Goal: Task Accomplishment & Management: Manage account settings

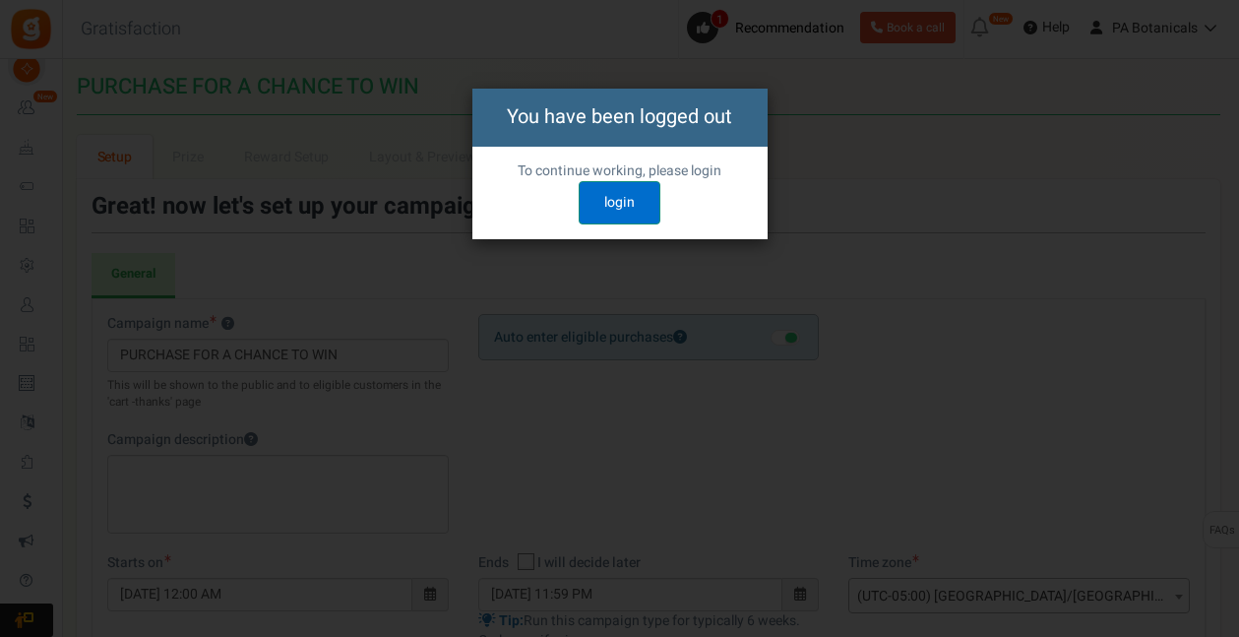
click at [605, 207] on link "login" at bounding box center [620, 202] width 82 height 43
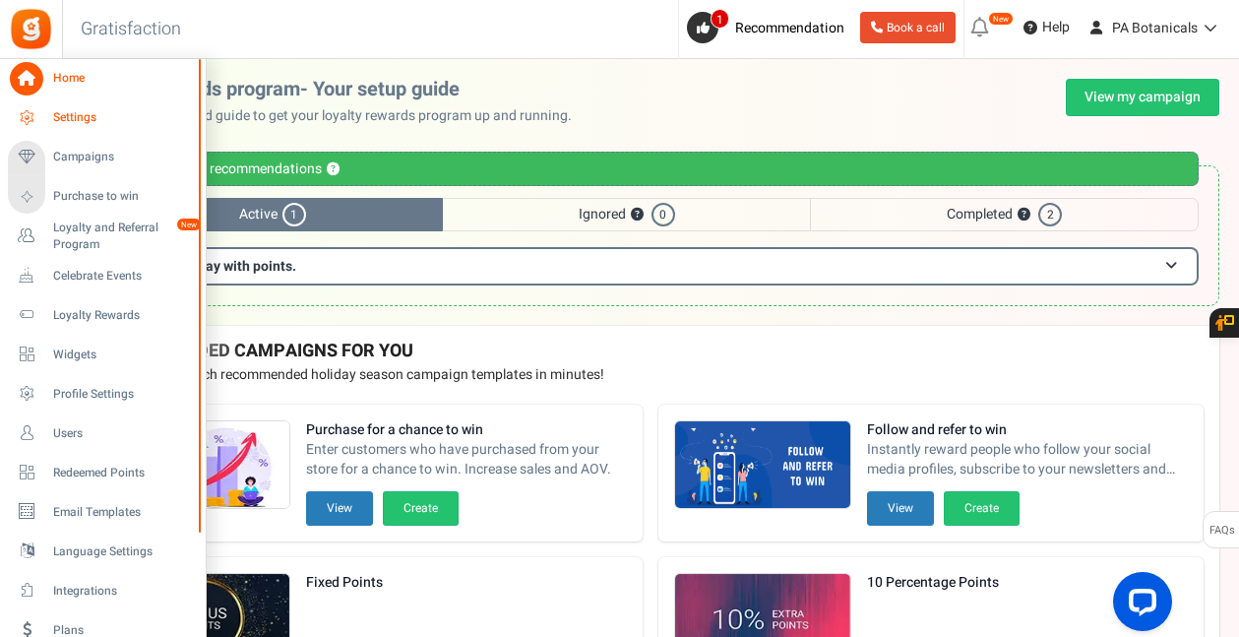
click at [75, 111] on span "Settings" at bounding box center [122, 117] width 138 height 17
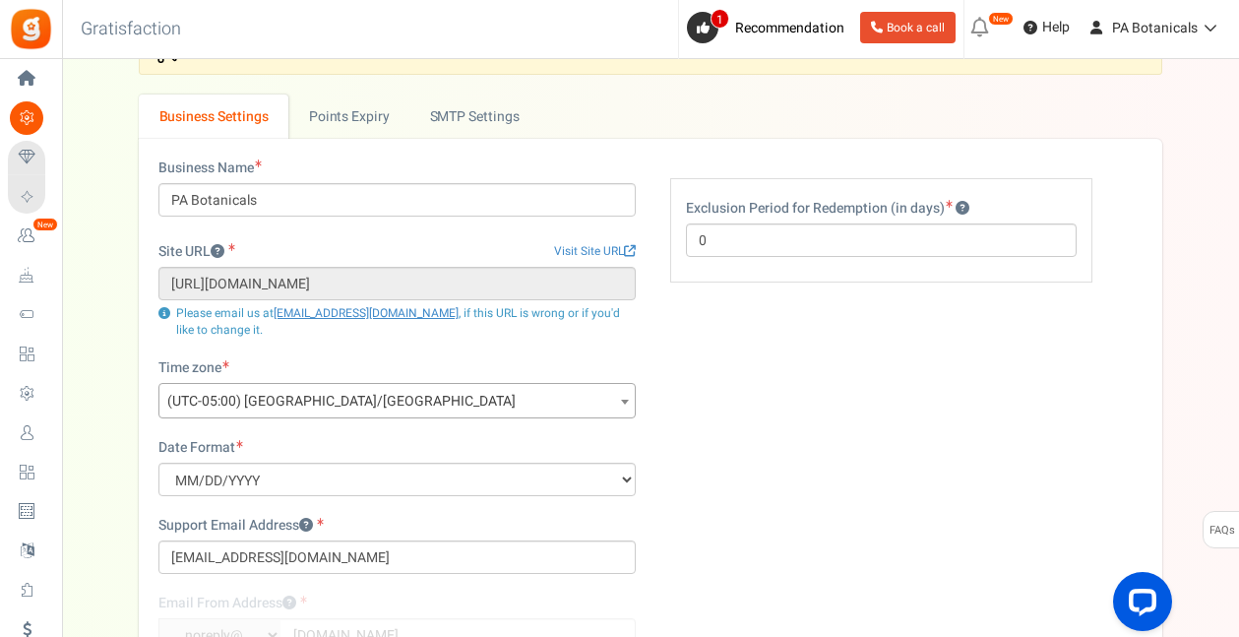
scroll to position [50, 0]
click at [385, 121] on link "Points Expiry" at bounding box center [348, 117] width 121 height 44
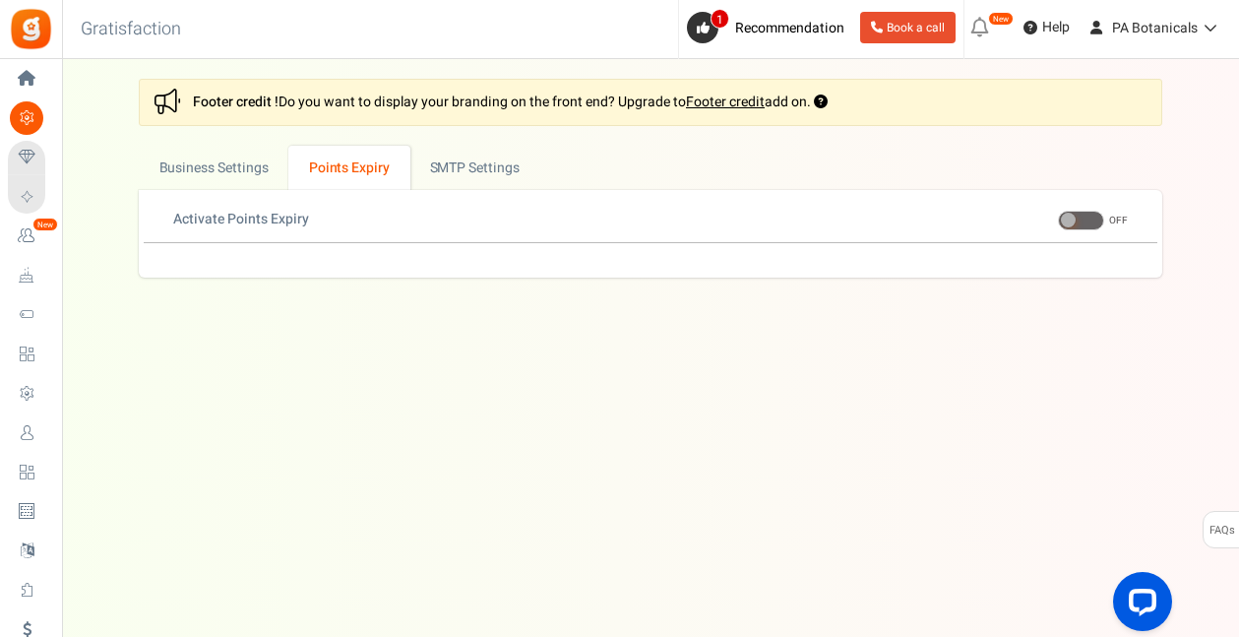
scroll to position [0, 0]
click at [201, 169] on link "Business Settings" at bounding box center [216, 168] width 150 height 44
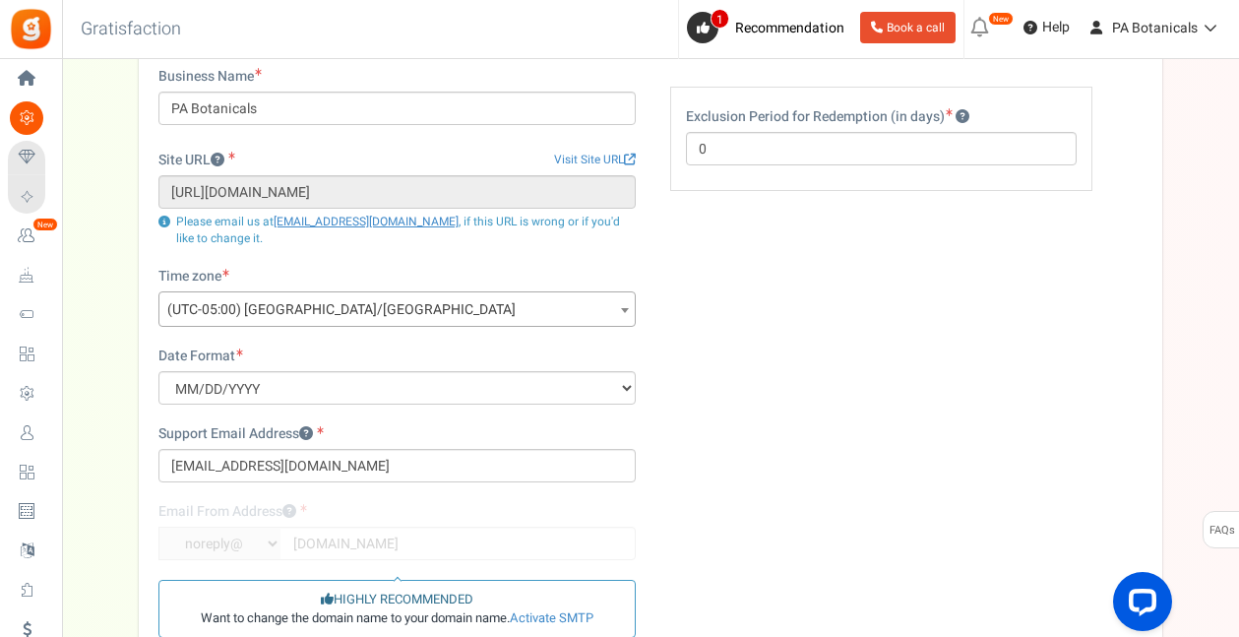
scroll to position [144, 0]
